Goal: Information Seeking & Learning: Learn about a topic

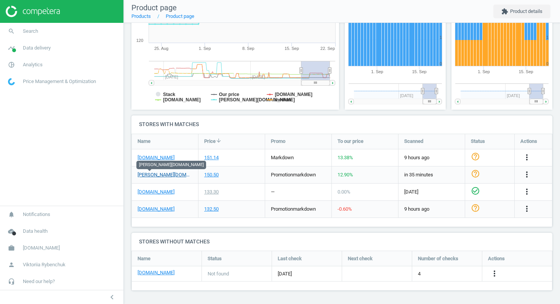
click at [157, 174] on link "douglas.pl" at bounding box center [164, 174] width 55 height 7
click at [149, 174] on link "douglas.pl" at bounding box center [164, 174] width 55 height 7
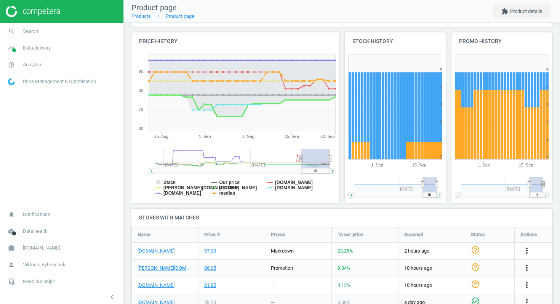
scroll to position [135, 0]
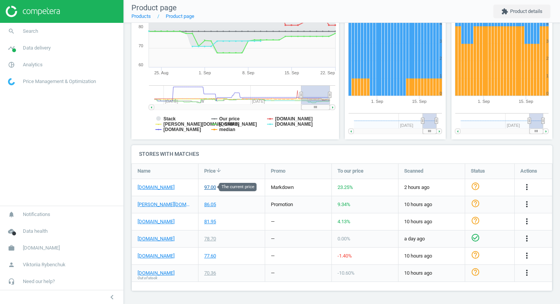
click at [212, 187] on div "97.00" at bounding box center [210, 187] width 12 height 7
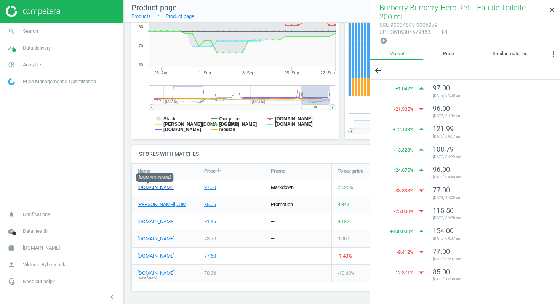
click at [153, 187] on link "[DOMAIN_NAME]" at bounding box center [155, 187] width 37 height 7
